Goal: Find specific page/section: Find specific page/section

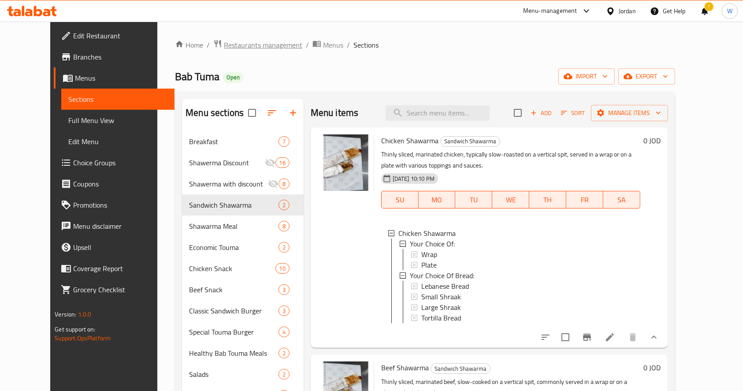
click at [224, 49] on span "Restaurants management" at bounding box center [263, 45] width 78 height 11
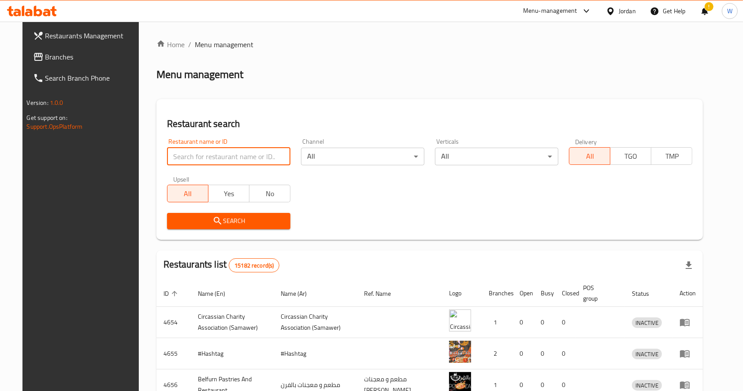
click at [214, 155] on input "search" at bounding box center [228, 157] width 123 height 18
type input "f"
type input "باب توما"
click button "Search" at bounding box center [228, 221] width 123 height 16
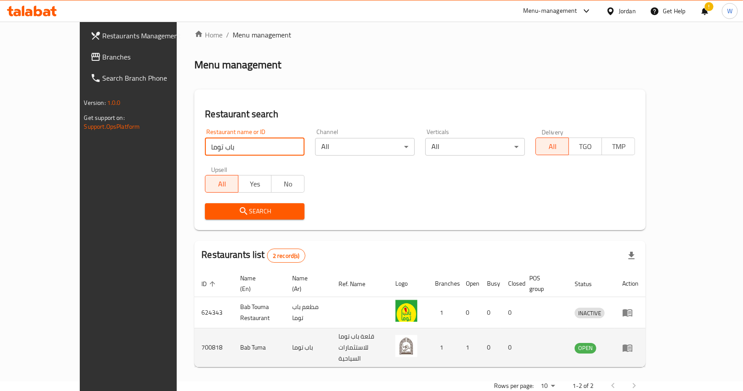
scroll to position [15, 0]
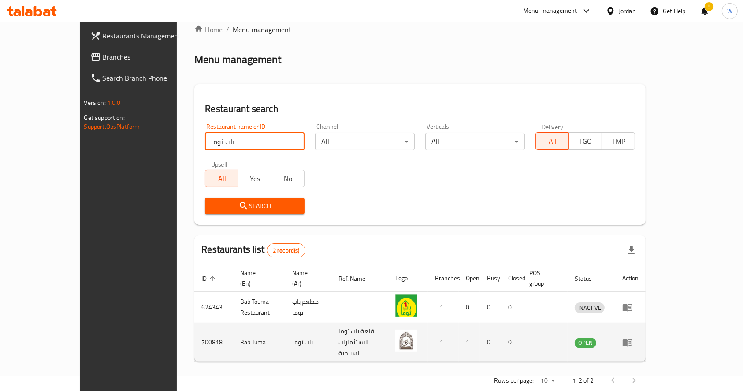
click at [233, 326] on td "Bab Tuma" at bounding box center [259, 342] width 52 height 39
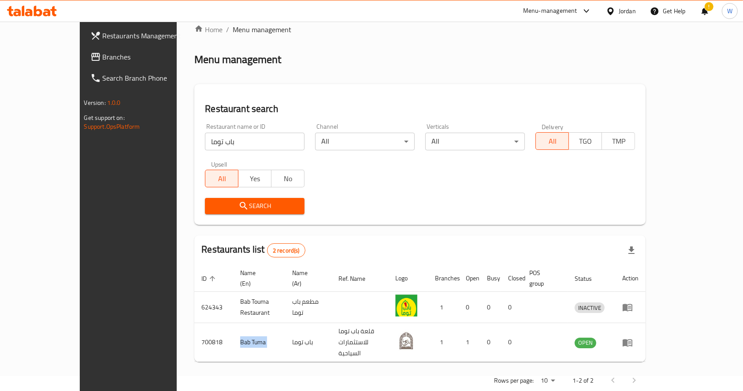
copy td "Bab Tuma"
click at [374, 210] on div "Search" at bounding box center [420, 205] width 440 height 27
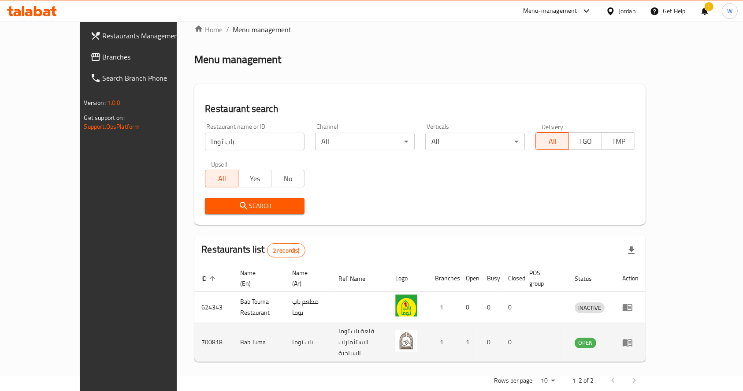
click at [233, 328] on td "Bab Tuma" at bounding box center [259, 342] width 52 height 39
click at [194, 324] on td "700818" at bounding box center [213, 342] width 39 height 39
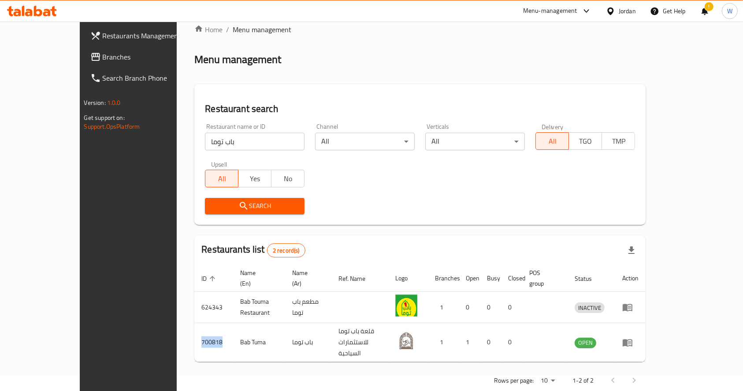
copy td "700818"
click at [356, 216] on div "Search" at bounding box center [420, 205] width 440 height 27
